Goal: Task Accomplishment & Management: Use online tool/utility

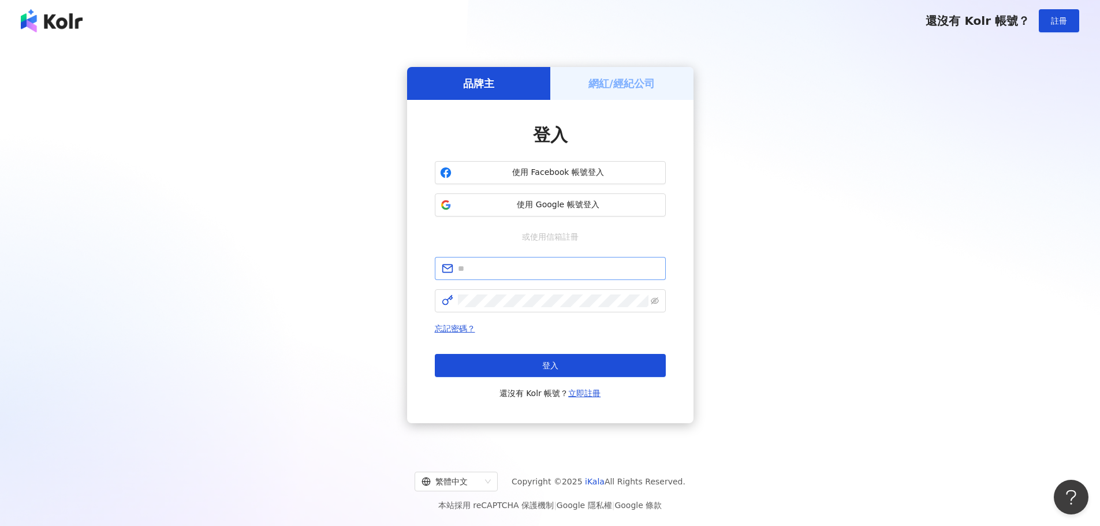
click at [500, 276] on span at bounding box center [550, 268] width 231 height 23
click at [498, 270] on input "text" at bounding box center [558, 268] width 201 height 13
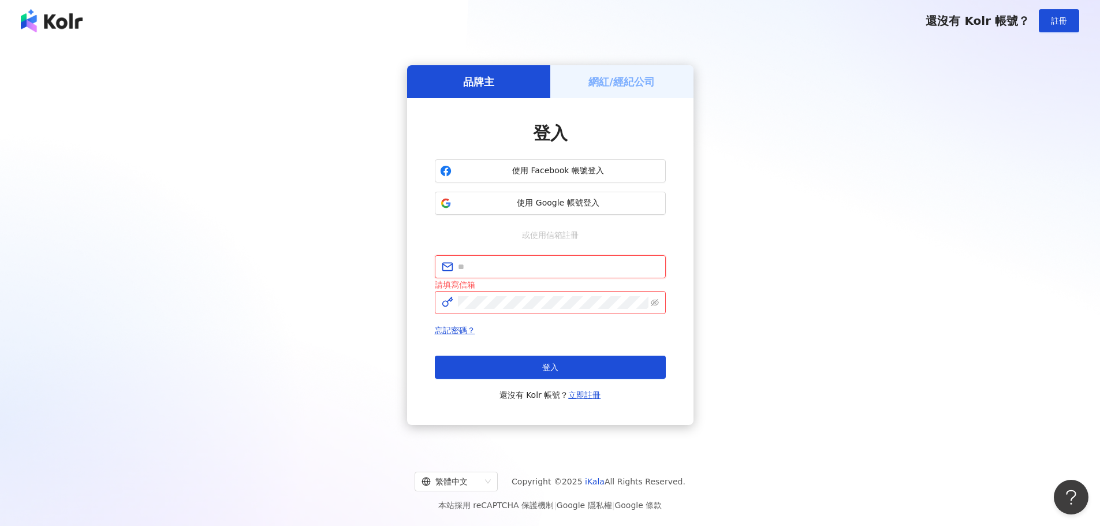
click at [493, 269] on input "text" at bounding box center [558, 266] width 201 height 13
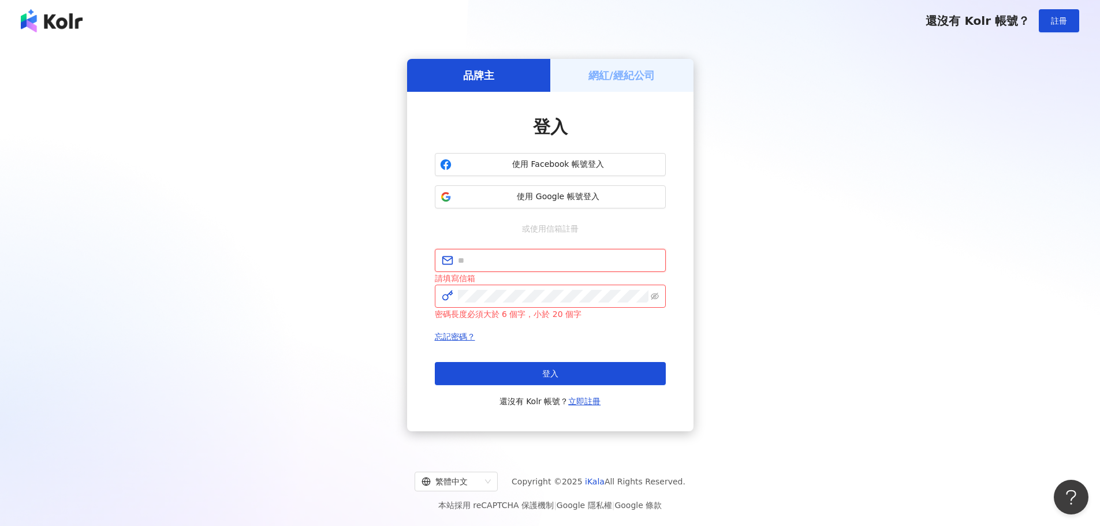
type input "**********"
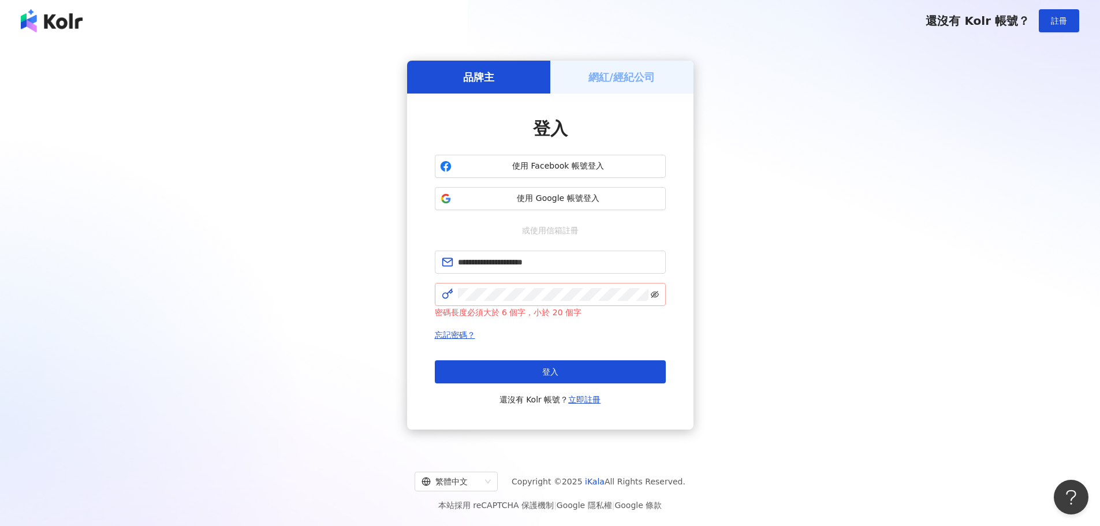
drag, startPoint x: 652, startPoint y: 288, endPoint x: 654, endPoint y: 294, distance: 6.6
click at [653, 288] on span at bounding box center [550, 294] width 231 height 23
click at [654, 296] on icon "eye-invisible" at bounding box center [655, 294] width 8 height 8
click button "登入" at bounding box center [550, 371] width 231 height 23
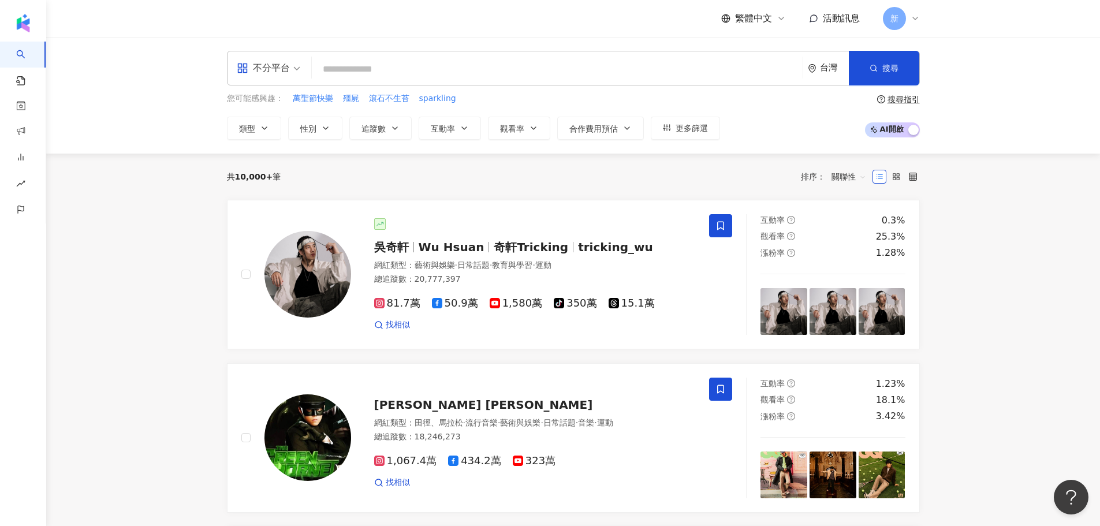
drag, startPoint x: 440, startPoint y: 71, endPoint x: 424, endPoint y: 70, distance: 16.2
click at [440, 71] on input "search" at bounding box center [557, 69] width 482 height 22
click at [294, 64] on span "不分平台" at bounding box center [269, 68] width 64 height 18
click at [271, 119] on div "Instagram" at bounding box center [272, 121] width 65 height 14
click at [401, 70] on input "search" at bounding box center [557, 69] width 482 height 22
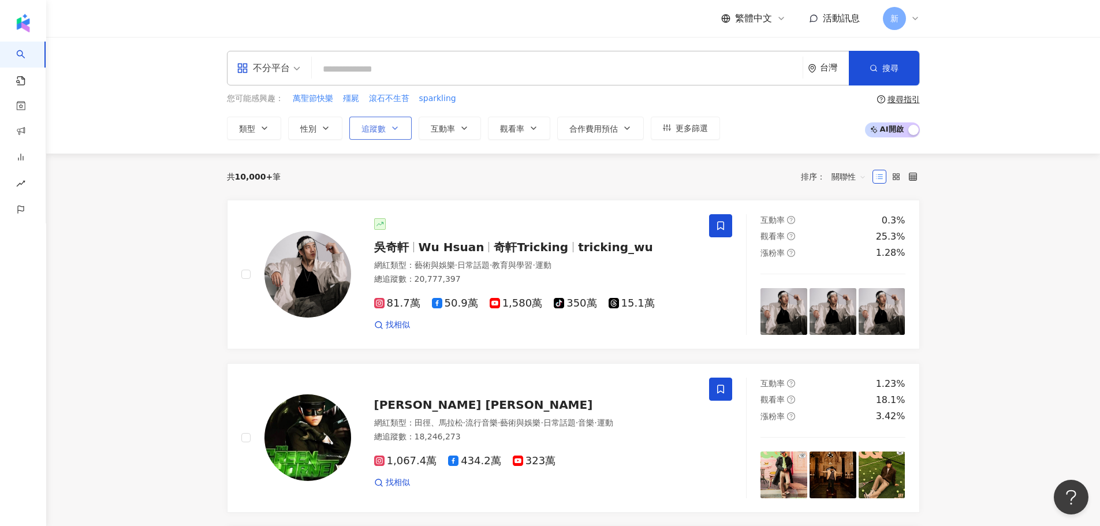
click at [387, 123] on button "追蹤數" at bounding box center [380, 128] width 62 height 23
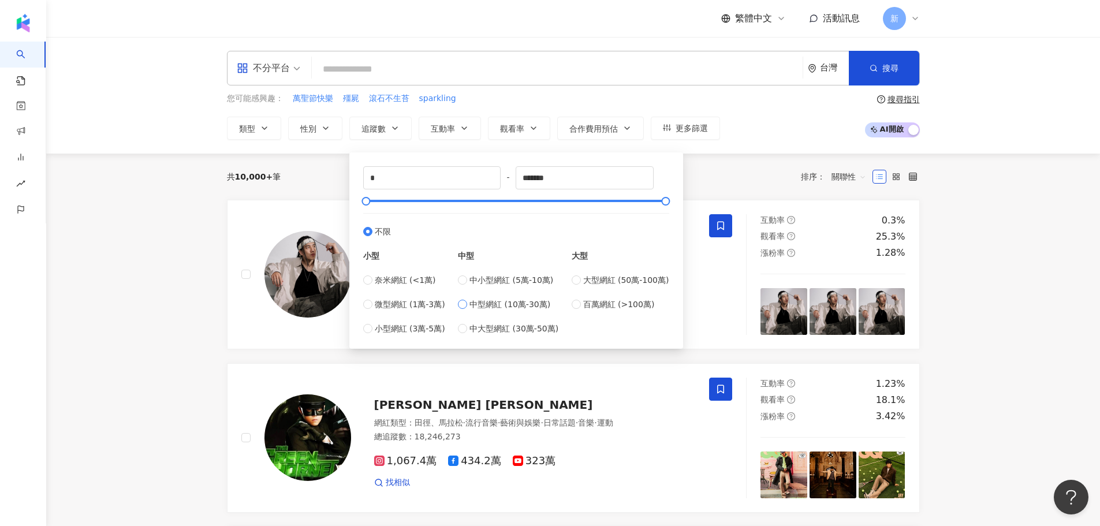
click at [468, 310] on label "中型網紅 (10萬-30萬)" at bounding box center [508, 304] width 100 height 13
type input "******"
